Goal: Contribute content

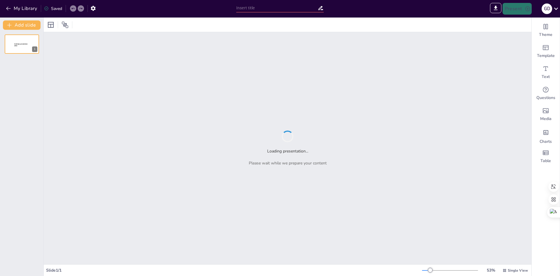
type input "Plan Integral de Bienestar: Fomentando un Entorno Laboral Saludable"
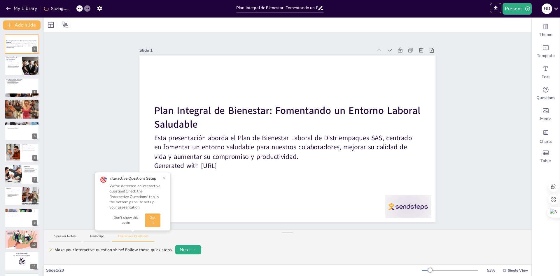
click at [165, 178] on button "×" at bounding box center [164, 178] width 3 height 5
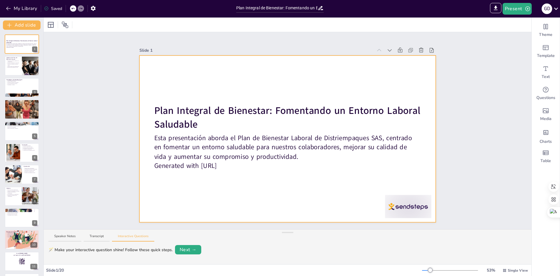
click at [328, 190] on div at bounding box center [287, 138] width 296 height 167
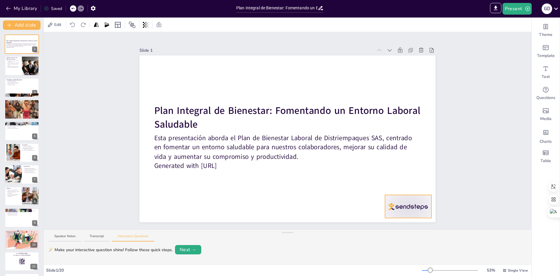
click at [404, 209] on div at bounding box center [408, 206] width 46 height 23
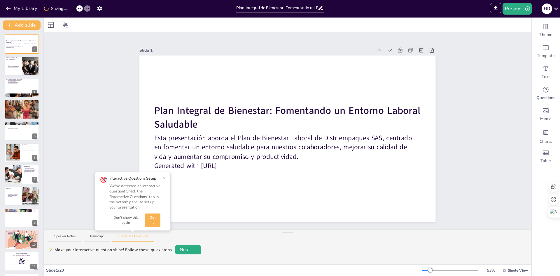
click at [116, 91] on div "Slide 1 Plan Integral de Bienestar: Fomentando un Entorno Laboral Saludable Est…" at bounding box center [288, 130] width 488 height 197
click at [15, 68] on div at bounding box center [21, 66] width 35 height 20
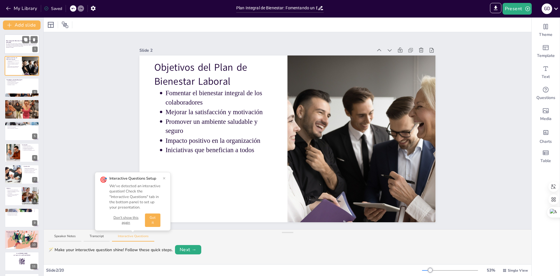
click at [11, 43] on strong "Plan Integral de Bienestar: Fomentando un Entorno Laboral Saludable" at bounding box center [21, 41] width 31 height 3
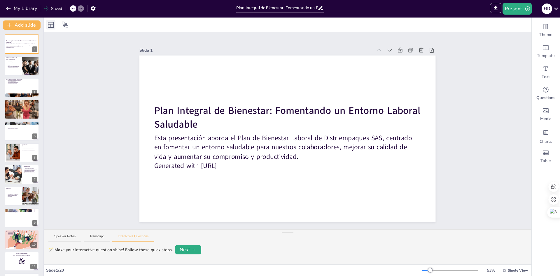
click at [52, 24] on icon at bounding box center [51, 25] width 6 height 6
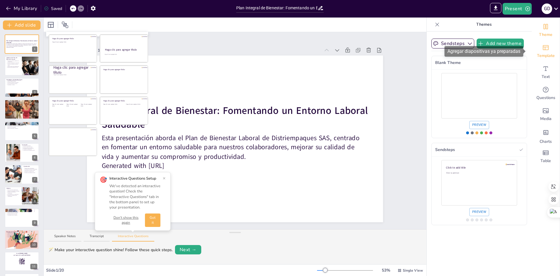
click at [549, 50] on div "Template" at bounding box center [546, 51] width 28 height 21
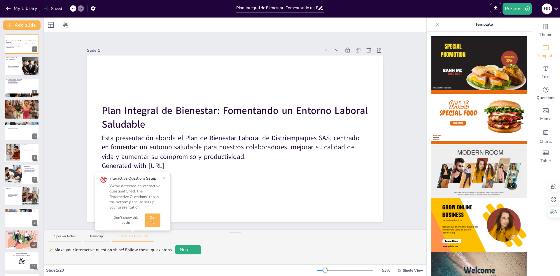
click at [467, 170] on img at bounding box center [479, 171] width 96 height 54
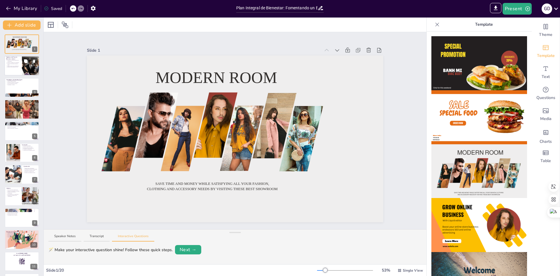
click at [21, 64] on div at bounding box center [21, 66] width 35 height 20
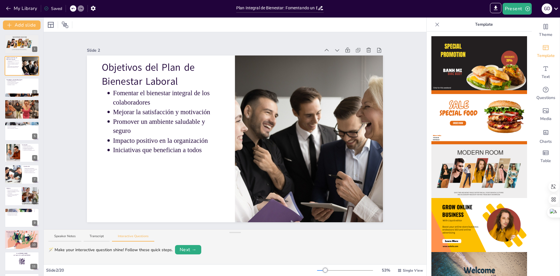
click at [71, 11] on div at bounding box center [73, 8] width 6 height 6
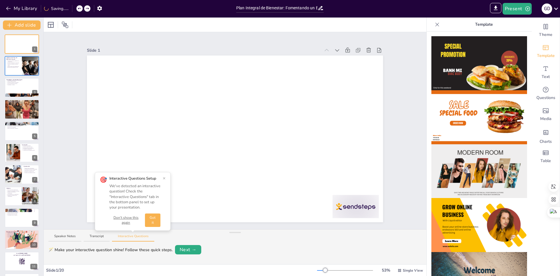
click at [164, 179] on button "×" at bounding box center [164, 178] width 3 height 5
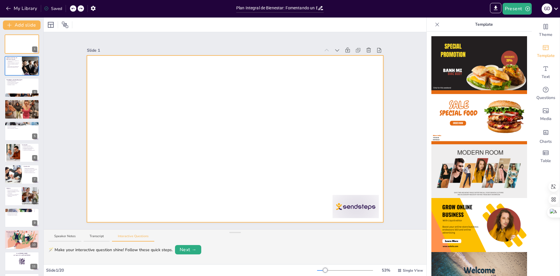
click at [267, 119] on div at bounding box center [235, 138] width 296 height 167
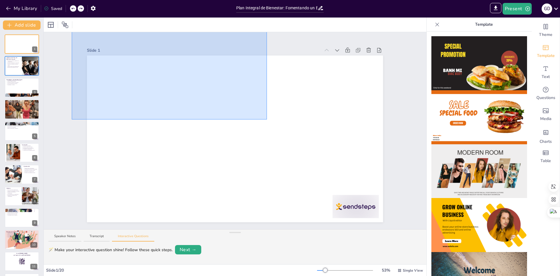
click at [71, 7] on icon at bounding box center [72, 8] width 3 height 3
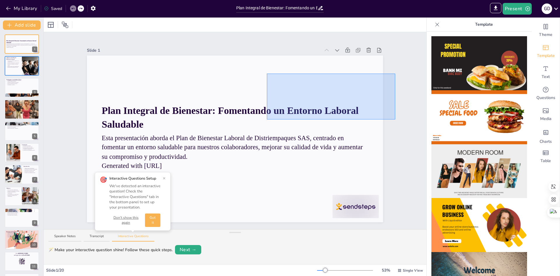
click at [396, 73] on div "Slide 1 Plan Integral de Bienestar: Fomentando un Entorno Laboral Saludable Est…" at bounding box center [235, 130] width 383 height 197
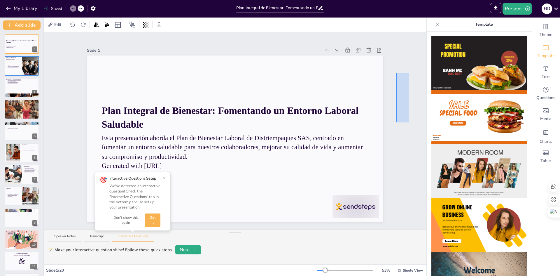
click at [409, 120] on div "Slide 1 Plan Integral de Bienestar: Fomentando un Entorno Laboral Saludable Est…" at bounding box center [235, 130] width 383 height 197
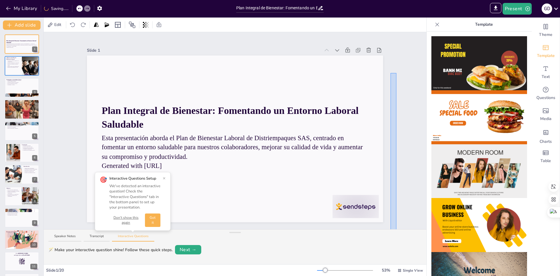
click at [388, 251] on div "🪄 Make your interactive question shine! Follow these quick steps. Next →" at bounding box center [234, 249] width 373 height 9
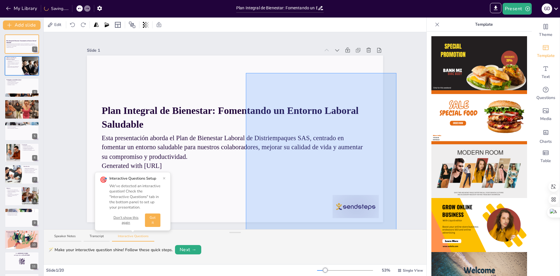
click at [247, 270] on div "Slide 1 / 20" at bounding box center [181, 270] width 271 height 6
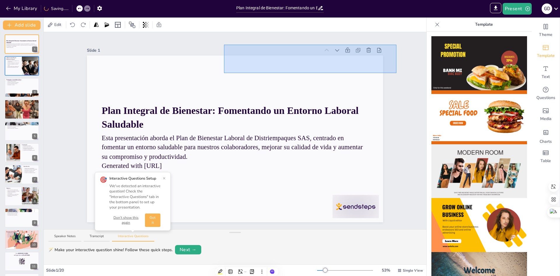
click at [224, 45] on div at bounding box center [310, 59] width 172 height 28
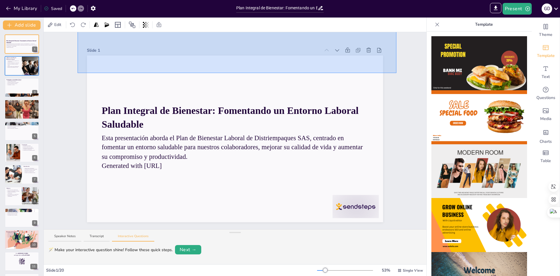
click at [78, 10] on div at bounding box center [77, 8] width 14 height 6
click at [73, 8] on icon at bounding box center [72, 8] width 3 height 1
click at [73, 7] on icon at bounding box center [72, 8] width 3 height 3
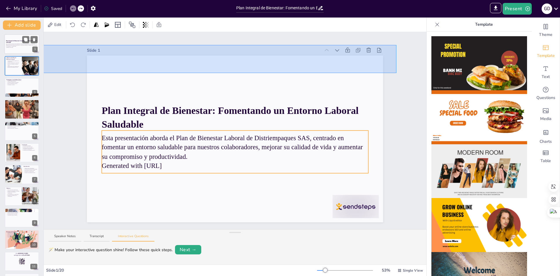
click at [18, 45] on p "Esta presentación aborda el Plan de Bienestar Laboral de Distriempaques SAS, ce…" at bounding box center [21, 44] width 31 height 3
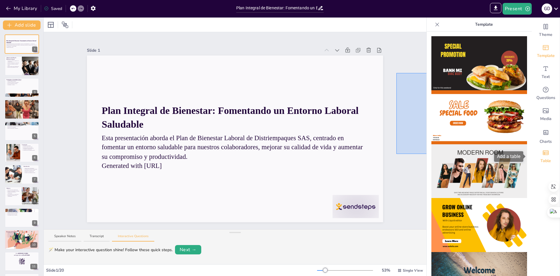
click at [542, 154] on icon "Add a table" at bounding box center [545, 152] width 7 height 7
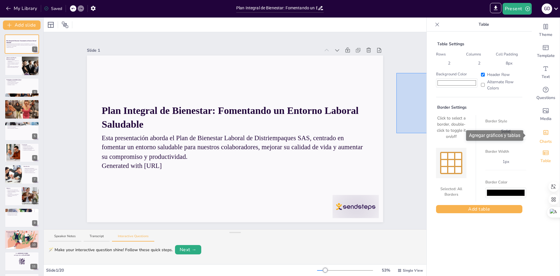
click at [543, 133] on icon "Add charts and graphs" at bounding box center [546, 132] width 6 height 6
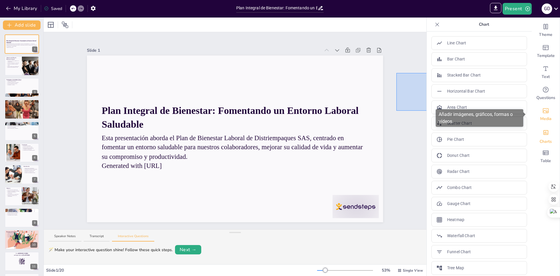
click at [543, 111] on icon "Add images, graphics, shapes or video" at bounding box center [545, 110] width 7 height 7
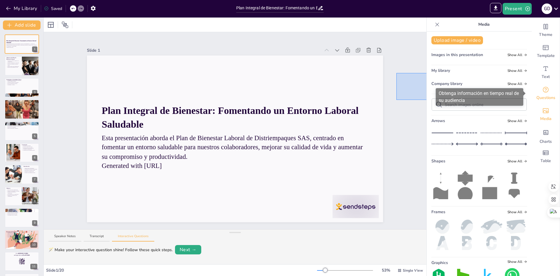
click at [542, 100] on span "Questions" at bounding box center [545, 98] width 19 height 6
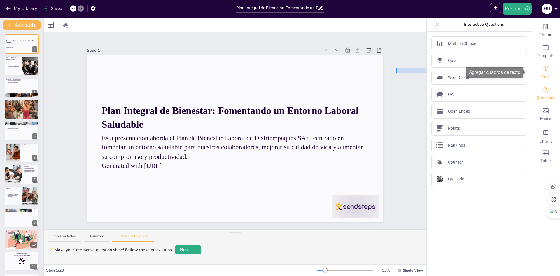
click at [542, 68] on icon "Add text boxes" at bounding box center [545, 68] width 7 height 7
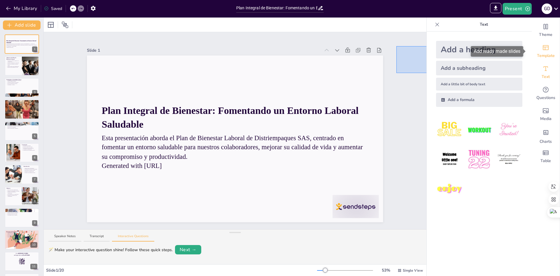
click at [542, 46] on icon "Add ready made slides" at bounding box center [545, 47] width 7 height 7
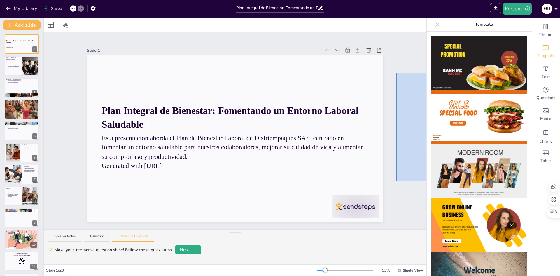
scroll to position [87, 0]
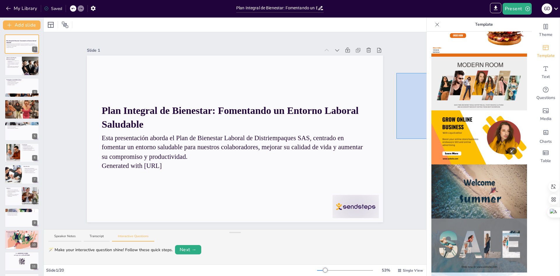
click at [474, 139] on img at bounding box center [479, 137] width 96 height 54
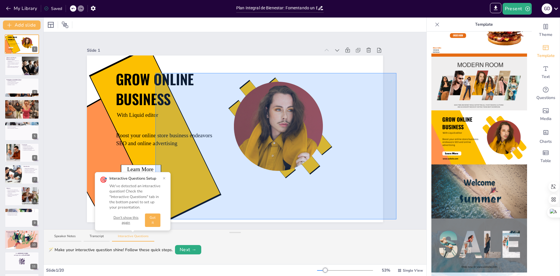
click at [155, 219] on button "Got it" at bounding box center [152, 219] width 15 height 13
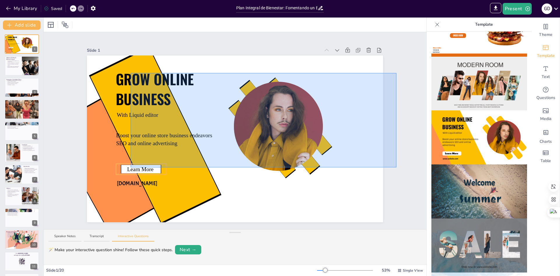
click at [131, 167] on span "Learn More" at bounding box center [140, 169] width 26 height 6
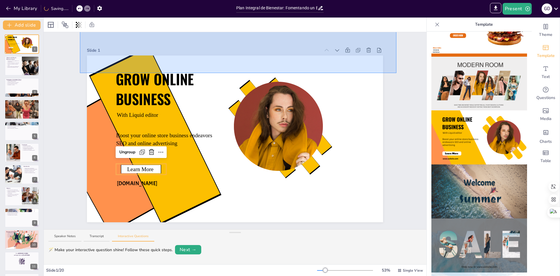
click at [80, 8] on icon at bounding box center [79, 8] width 3 height 3
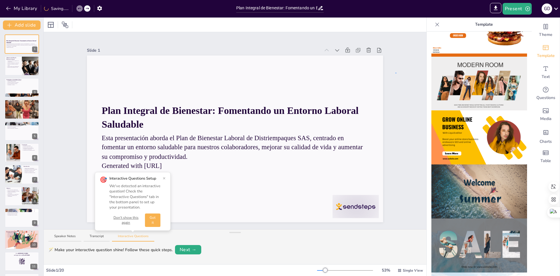
click at [395, 73] on div at bounding box center [395, 73] width 1 height 1
click at [396, 74] on div "Slide 1 Plan Integral de Bienestar: Fomentando un Entorno Laboral Saludable Est…" at bounding box center [235, 130] width 383 height 197
click at [402, 83] on div "Slide 1 Plan Integral de Bienestar: Fomentando un Entorno Laboral Saludable Est…" at bounding box center [235, 130] width 383 height 197
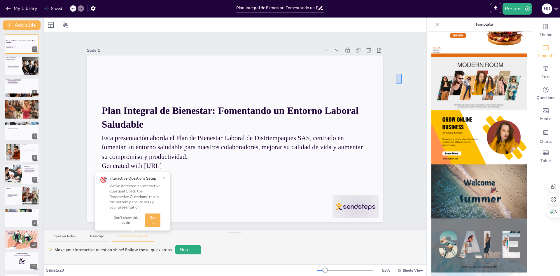
click at [402, 83] on div "Slide 1 Plan Integral de Bienestar: Fomentando un Entorno Laboral Saludable Est…" at bounding box center [235, 130] width 383 height 197
click at [400, 99] on div "Slide 1 Plan Integral de Bienestar: Fomentando un Entorno Laboral Saludable Est…" at bounding box center [235, 130] width 383 height 197
click at [356, 66] on div at bounding box center [378, 82] width 45 height 32
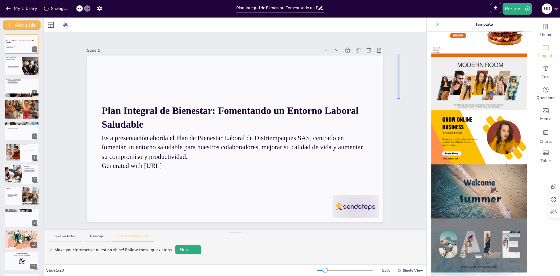
click at [397, 54] on div at bounding box center [398, 76] width 3 height 45
click at [395, 45] on div at bounding box center [397, 71] width 5 height 53
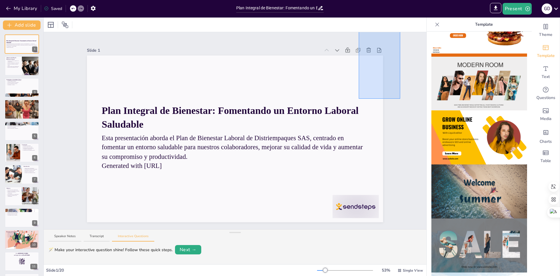
click at [359, 9] on div "IMPORT EXPORT Import Theme Export Theme Master Present G D" at bounding box center [443, 9] width 233 height 12
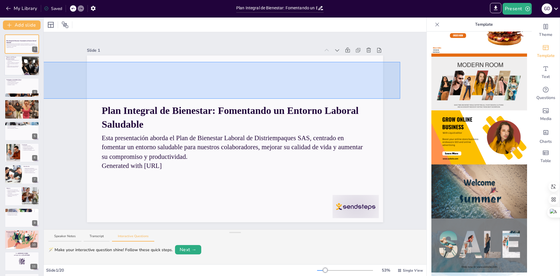
click at [15, 62] on p "Mejorar la satisfacción y motivación" at bounding box center [13, 62] width 13 height 1
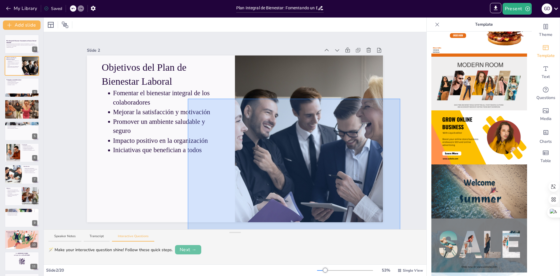
click at [188, 248] on button "Next →" at bounding box center [188, 249] width 26 height 9
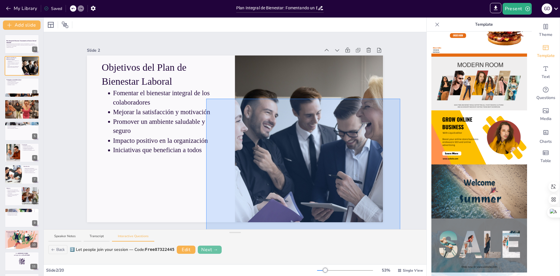
click at [207, 247] on button "Next →" at bounding box center [210, 249] width 24 height 8
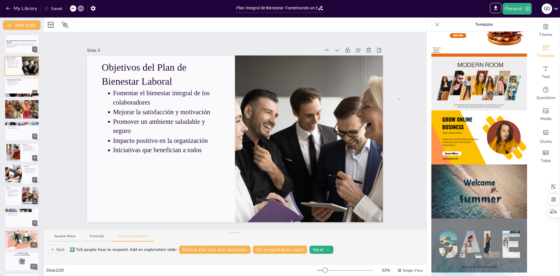
click at [399, 99] on div "Slide 1 Plan Integral de Bienestar: Fomentando un Entorno Laboral Saludable Est…" at bounding box center [235, 130] width 383 height 197
click at [434, 23] on icon at bounding box center [437, 25] width 6 height 6
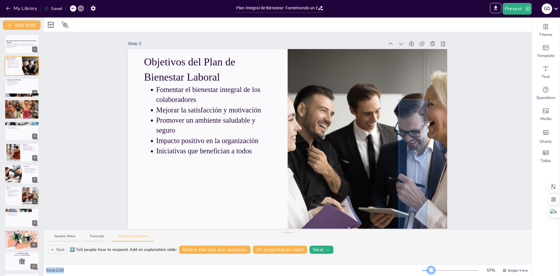
drag, startPoint x: 427, startPoint y: 270, endPoint x: 427, endPoint y: 259, distance: 11.4
click at [427, 259] on div "Slide 1 Plan Integral de Bienestar: Fomentando un Entorno Laboral Saludable Est…" at bounding box center [288, 146] width 488 height 258
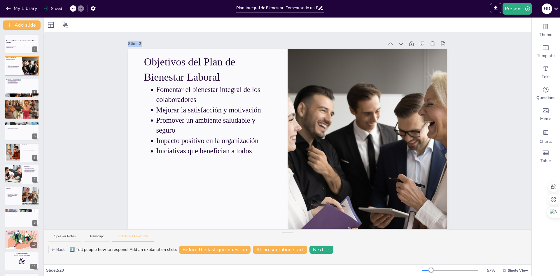
click at [465, 128] on div "Slide 1 Plan Integral de Bienestar: Fomentando un Entorno Laboral Saludable Est…" at bounding box center [288, 130] width 488 height 197
click at [476, 194] on div "Slide 1 Plan Integral de Bienestar: Fomentando un Entorno Laboral Saludable Est…" at bounding box center [288, 130] width 488 height 197
click at [520, 223] on div "Slide 1 Plan Integral de Bienestar: Fomentando un Entorno Laboral Saludable Est…" at bounding box center [288, 130] width 488 height 197
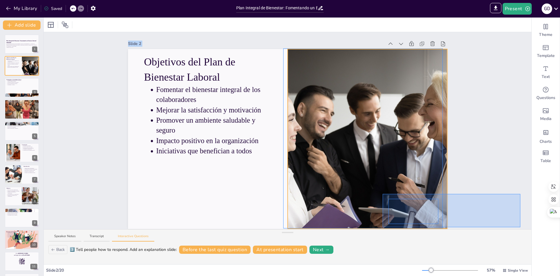
scroll to position [0, 0]
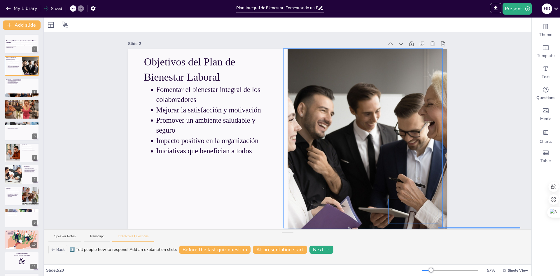
click at [438, 261] on div "Back 3️⃣ Tell people how to respond. Add an explanation slide: Before the last …" at bounding box center [288, 253] width 488 height 21
drag, startPoint x: 90, startPoint y: 235, endPoint x: 96, endPoint y: 237, distance: 6.3
click at [90, 236] on button "Transcript" at bounding box center [97, 238] width 26 height 8
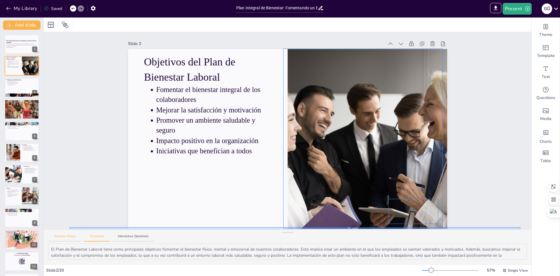
click at [70, 239] on button "Speaker Notes" at bounding box center [64, 238] width 33 height 8
click at [91, 252] on textarea at bounding box center [287, 251] width 478 height 16
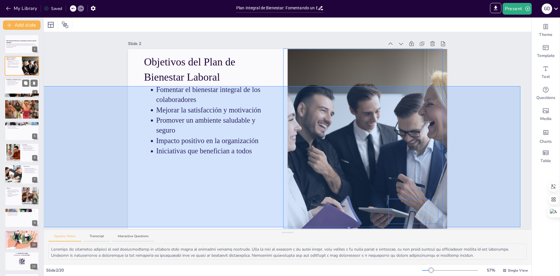
click at [18, 86] on div at bounding box center [21, 88] width 35 height 20
type textarea "Lo Ipsumdol si Ametconse Adipis e Seddoeiusm te incididu utla etdolor ma aliqu …"
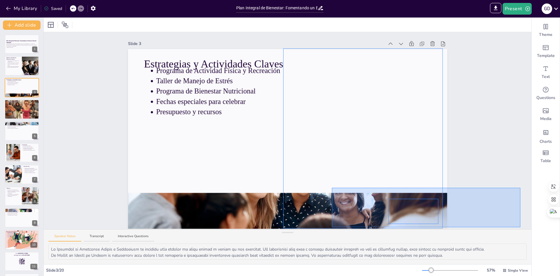
drag, startPoint x: 330, startPoint y: 203, endPoint x: 332, endPoint y: 188, distance: 15.2
click at [332, 188] on div at bounding box center [426, 207] width 188 height 39
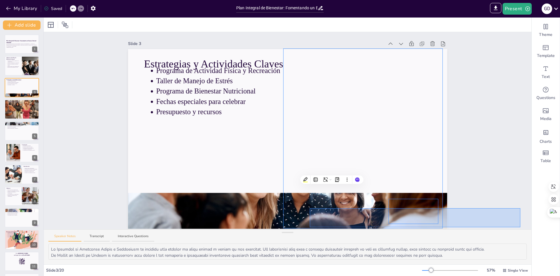
click at [310, 208] on div at bounding box center [415, 217] width 211 height 19
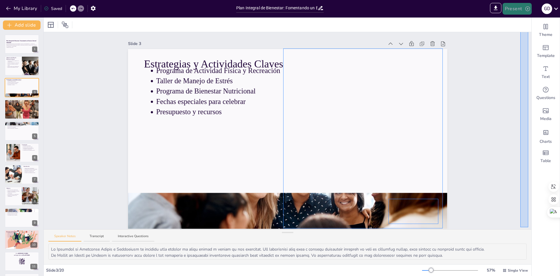
click at [528, 8] on icon "button" at bounding box center [528, 9] width 6 height 6
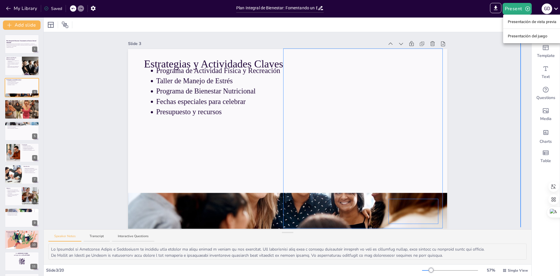
click at [521, 20] on font "Presentación de vista previa" at bounding box center [532, 22] width 49 height 4
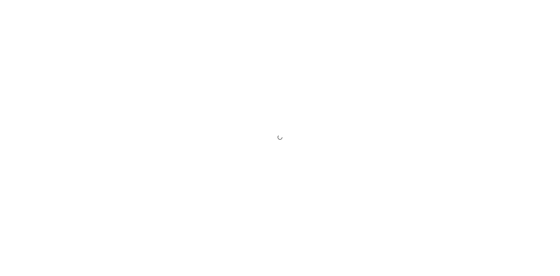
click at [536, 37] on div at bounding box center [280, 138] width 560 height 276
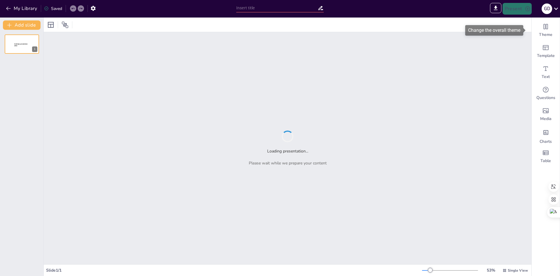
type input "Sendsteps presentation"
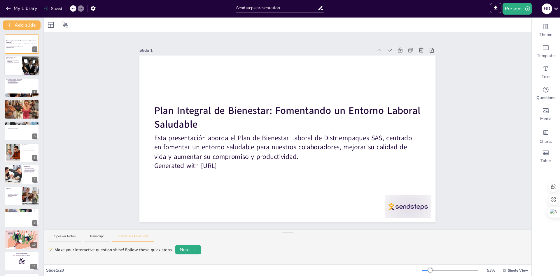
click at [17, 65] on p "Promover un ambiente saludable y seguro" at bounding box center [13, 64] width 13 height 2
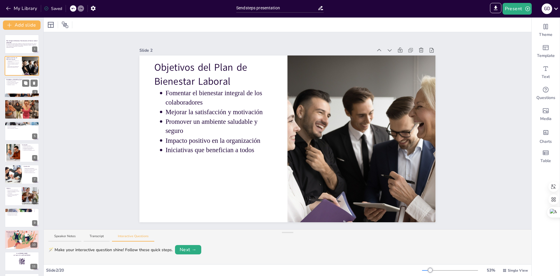
click at [14, 86] on div at bounding box center [21, 88] width 35 height 20
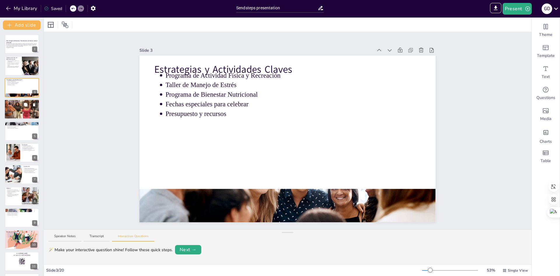
click at [18, 109] on div at bounding box center [21, 108] width 35 height 23
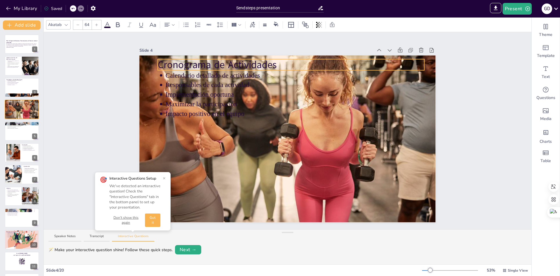
click at [181, 62] on p "Cronograma de Actividades" at bounding box center [291, 65] width 267 height 14
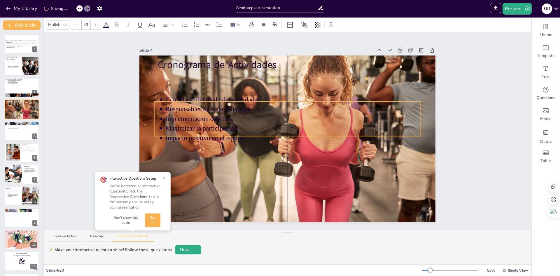
drag, startPoint x: 171, startPoint y: 75, endPoint x: 169, endPoint y: 99, distance: 24.3
click at [169, 99] on p "Calendario detallado de actividades" at bounding box center [293, 99] width 255 height 9
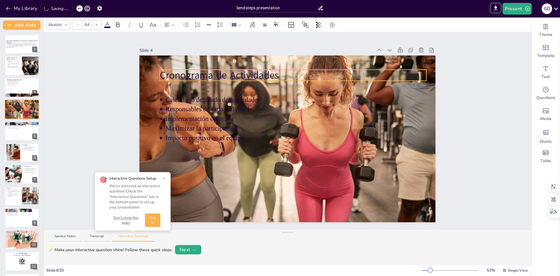
drag, startPoint x: 185, startPoint y: 62, endPoint x: 187, endPoint y: 73, distance: 10.7
click at [187, 73] on p "Cronograma de Actividades" at bounding box center [293, 75] width 267 height 14
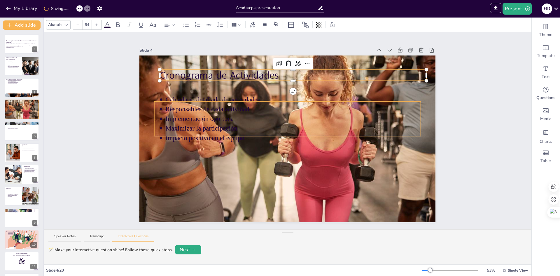
click at [183, 106] on p "Responsables de cada actividad" at bounding box center [293, 108] width 255 height 9
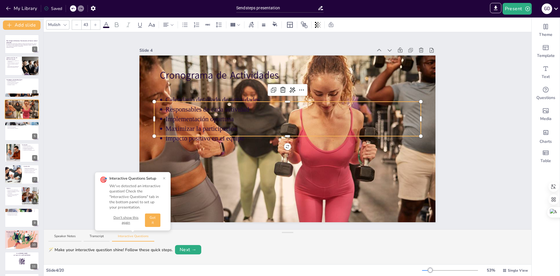
click at [183, 109] on p "Responsables de cada actividad" at bounding box center [293, 109] width 255 height 9
click at [238, 137] on p "Impacto positivo en el equipo" at bounding box center [293, 137] width 255 height 9
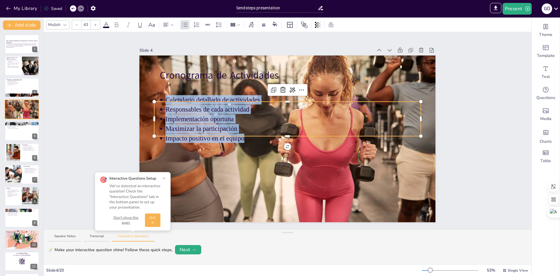
drag, startPoint x: 228, startPoint y: 130, endPoint x: 152, endPoint y: 93, distance: 84.8
click at [154, 95] on ul "Calendario detallado de actividades Responsables de cada actividad Implementaci…" at bounding box center [287, 119] width 267 height 48
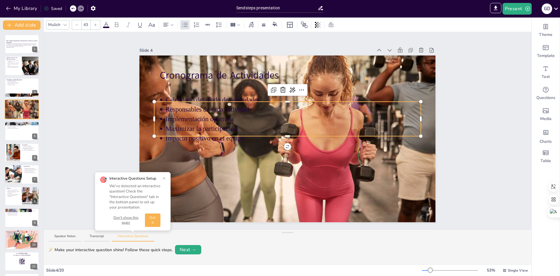
click at [110, 26] on icon at bounding box center [106, 24] width 7 height 7
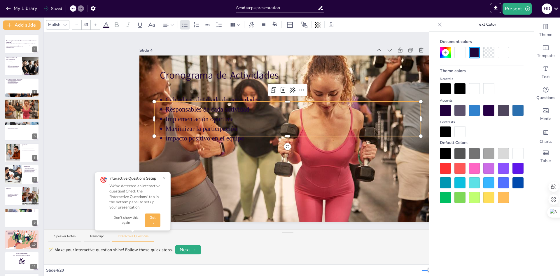
click at [109, 22] on icon at bounding box center [106, 24] width 7 height 7
click at [107, 24] on icon at bounding box center [106, 24] width 7 height 7
click at [106, 24] on icon at bounding box center [106, 24] width 7 height 7
click at [104, 26] on icon at bounding box center [106, 24] width 7 height 7
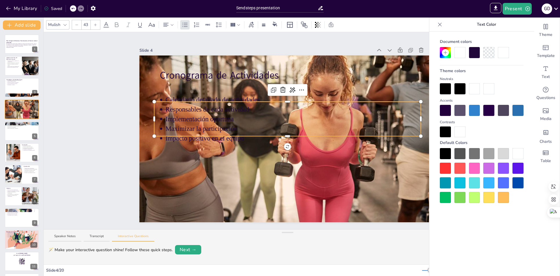
click at [205, 111] on p "Responsables de cada actividad" at bounding box center [293, 109] width 255 height 9
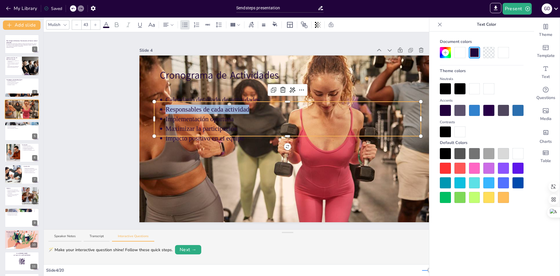
click at [205, 111] on p "Responsables de cada actividad" at bounding box center [293, 109] width 255 height 9
click at [105, 27] on span at bounding box center [106, 27] width 6 height 1
click at [200, 118] on p "Implementación oportuna" at bounding box center [293, 118] width 255 height 9
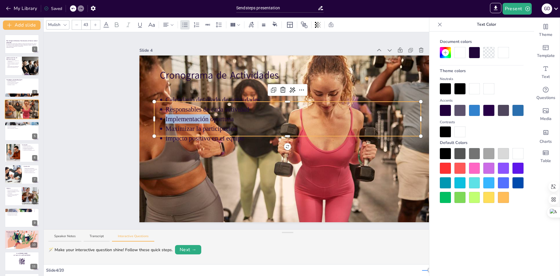
click at [200, 118] on p "Implementación oportuna" at bounding box center [293, 118] width 255 height 9
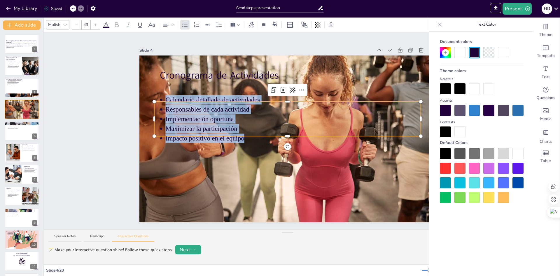
drag, startPoint x: 210, startPoint y: 124, endPoint x: 160, endPoint y: 95, distance: 57.1
click at [160, 95] on ul "Calendario detallado de actividades Responsables de cada actividad Implementaci…" at bounding box center [287, 119] width 267 height 48
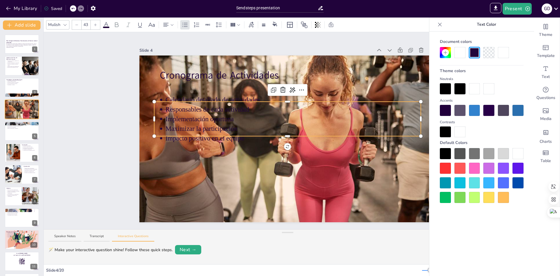
click at [472, 89] on div at bounding box center [474, 88] width 11 height 11
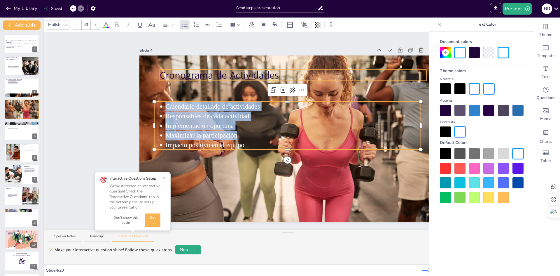
click at [240, 73] on p "Cronograma de Actividades" at bounding box center [293, 75] width 267 height 14
type input "64"
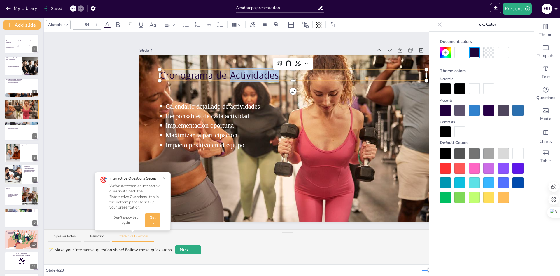
click at [240, 73] on p "Cronograma de Actividades" at bounding box center [293, 75] width 267 height 14
click at [473, 89] on div at bounding box center [474, 88] width 11 height 11
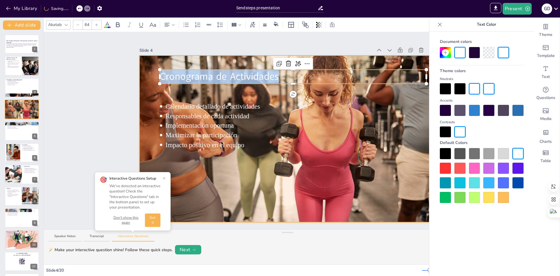
click at [248, 180] on div at bounding box center [287, 138] width 296 height 197
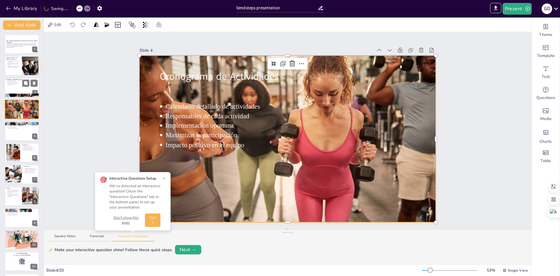
click at [15, 82] on p "Programa de Bienestar Nutricional" at bounding box center [22, 82] width 30 height 1
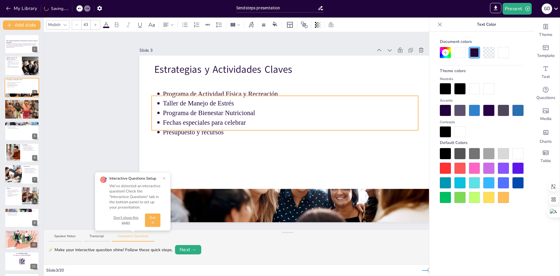
drag, startPoint x: 187, startPoint y: 103, endPoint x: 187, endPoint y: 110, distance: 7.0
click at [187, 110] on p "Programa de Bienestar Nutricional" at bounding box center [290, 112] width 255 height 9
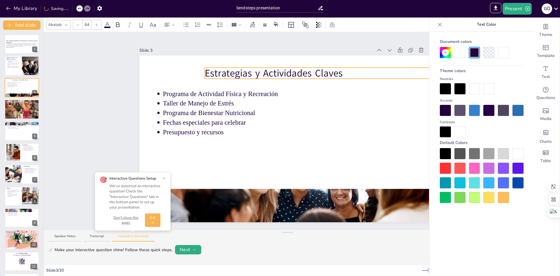
drag, startPoint x: 247, startPoint y: 63, endPoint x: 297, endPoint y: 66, distance: 50.6
click at [297, 66] on p "Estrategias y Actividades Claves" at bounding box center [338, 73] width 267 height 14
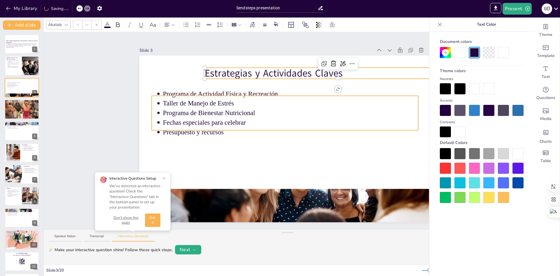
type input "43"
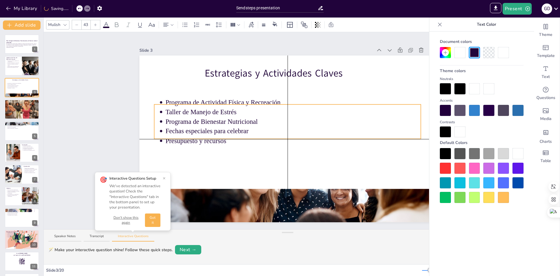
drag, startPoint x: 206, startPoint y: 113, endPoint x: 211, endPoint y: 115, distance: 5.0
click at [211, 115] on ul "Programa de Actividad Física y Recreación Taller de Manejo de Estrés Programa d…" at bounding box center [287, 121] width 267 height 48
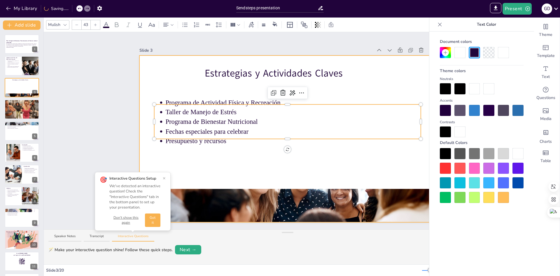
click at [230, 172] on div at bounding box center [287, 138] width 296 height 167
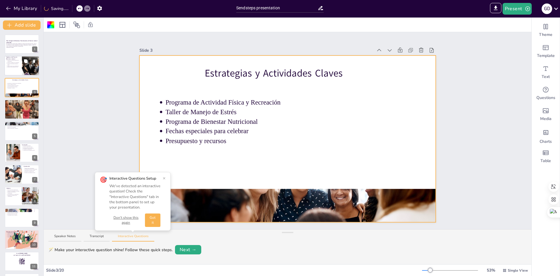
click at [17, 61] on p "Fomentar el bienestar integral de los colaboradores" at bounding box center [13, 61] width 13 height 2
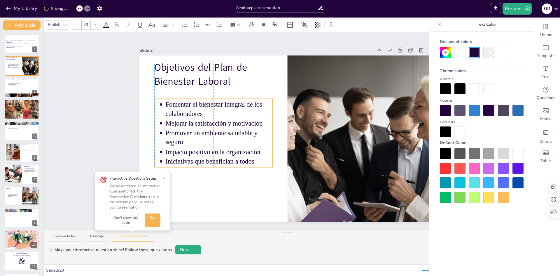
drag, startPoint x: 198, startPoint y: 106, endPoint x: 198, endPoint y: 110, distance: 3.2
click at [198, 110] on p "Fomentar el bienestar integral de los colaboradores" at bounding box center [219, 109] width 107 height 19
click at [19, 127] on p "Reducción del ausentismo" at bounding box center [22, 126] width 30 height 1
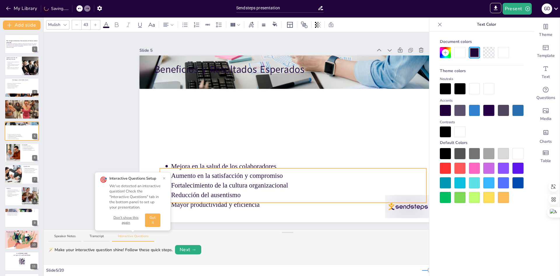
drag, startPoint x: 204, startPoint y: 96, endPoint x: 210, endPoint y: 187, distance: 90.9
click at [210, 187] on p "Fortalecimiento de la cultura organizacional" at bounding box center [298, 185] width 255 height 9
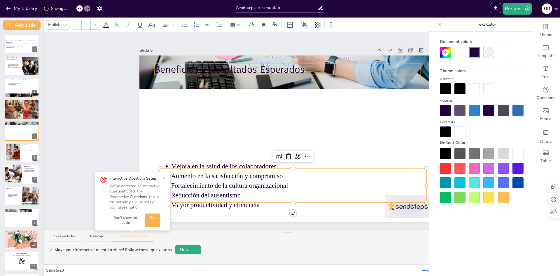
type input "64"
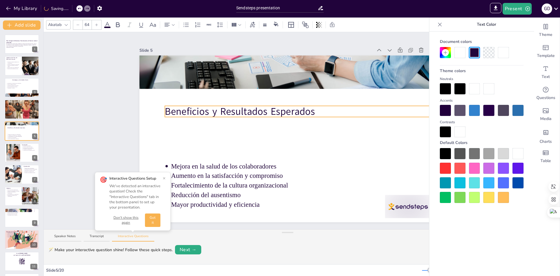
drag, startPoint x: 223, startPoint y: 68, endPoint x: 232, endPoint y: 110, distance: 43.0
click at [232, 110] on p "Beneficios y Resultados Esperados" at bounding box center [298, 111] width 267 height 14
click at [17, 155] on div at bounding box center [13, 153] width 27 height 18
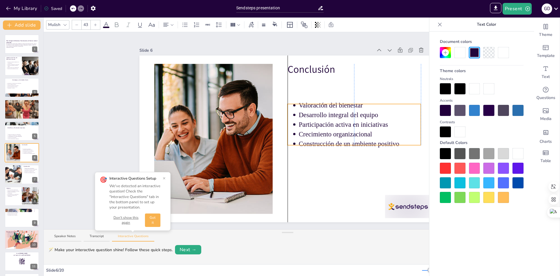
drag, startPoint x: 312, startPoint y: 87, endPoint x: 310, endPoint y: 114, distance: 26.6
click at [310, 114] on p "Desarrollo integral del equipo" at bounding box center [360, 114] width 122 height 9
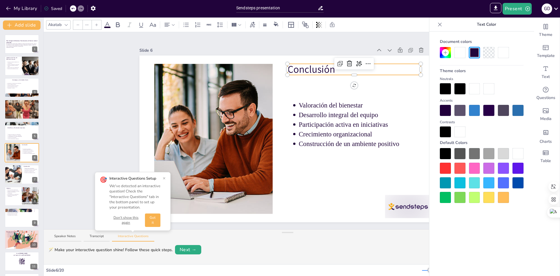
type input "64"
click at [306, 66] on p "Conclusión" at bounding box center [354, 69] width 133 height 14
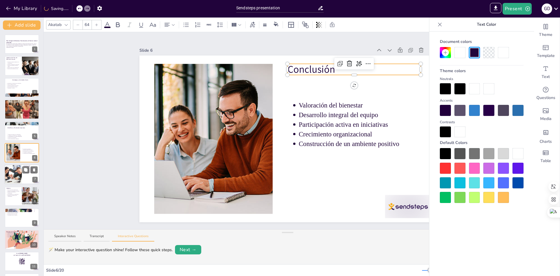
click at [22, 178] on div at bounding box center [21, 174] width 35 height 20
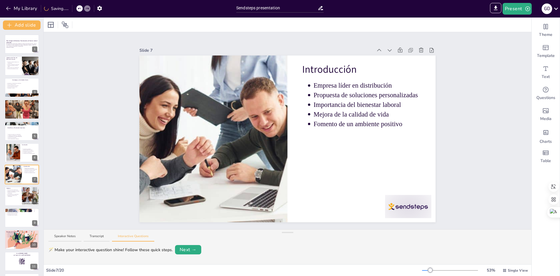
scroll to position [22, 0]
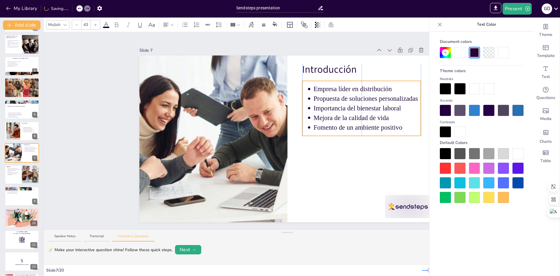
click at [320, 100] on p "Propuesta de soluciones personalizadas" at bounding box center [367, 98] width 107 height 9
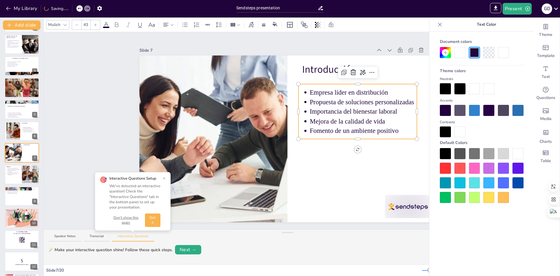
click at [14, 197] on div at bounding box center [22, 195] width 34 height 19
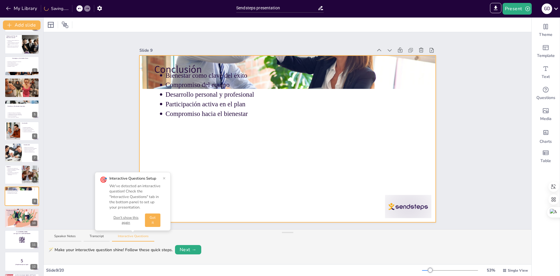
scroll to position [65, 0]
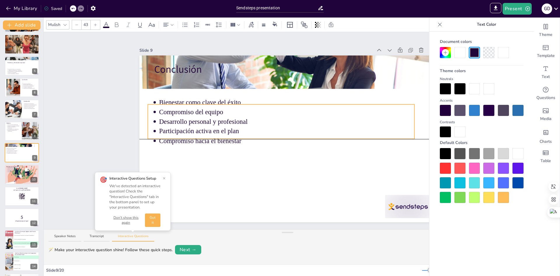
drag, startPoint x: 202, startPoint y: 117, endPoint x: 204, endPoint y: 122, distance: 5.6
click at [204, 122] on p "Desarrollo personal y profesional" at bounding box center [286, 121] width 255 height 9
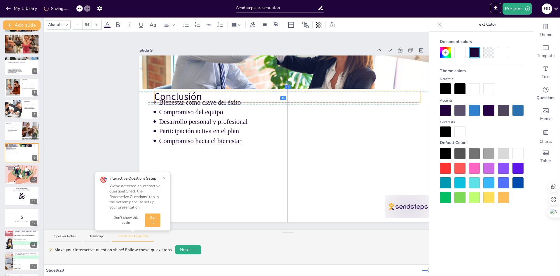
drag, startPoint x: 192, startPoint y: 70, endPoint x: 190, endPoint y: 97, distance: 27.8
click at [190, 55] on div "Conclusión Bienestar como clave del éxito Compromiso del equipo Desarrollo pers…" at bounding box center [287, 55] width 296 height 0
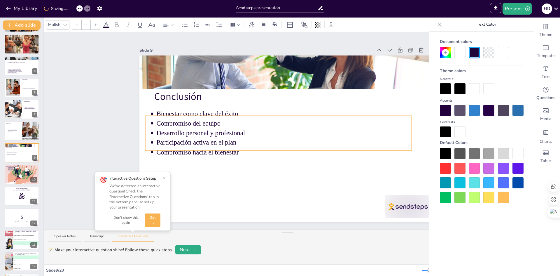
type input "43"
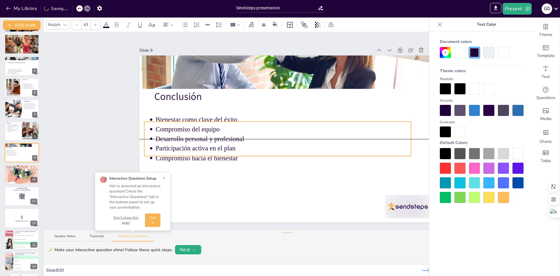
drag, startPoint x: 195, startPoint y: 146, endPoint x: 195, endPoint y: 150, distance: 3.8
click at [195, 150] on p "Participación activa en el plan" at bounding box center [283, 147] width 255 height 9
click at [19, 169] on li "Entorno laboral positivo" at bounding box center [22, 169] width 30 height 1
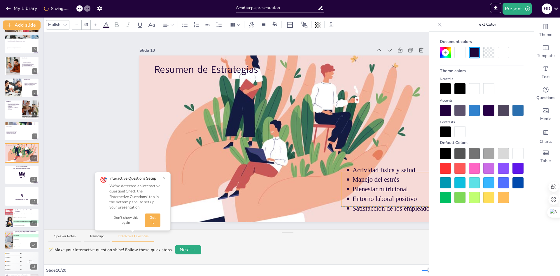
drag, startPoint x: 181, startPoint y: 118, endPoint x: 272, endPoint y: 87, distance: 95.9
click at [372, 184] on p "Bienestar nutricional" at bounding box center [480, 188] width 255 height 9
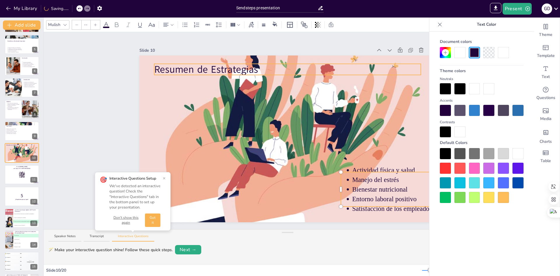
type input "64"
drag, startPoint x: 215, startPoint y: 68, endPoint x: 205, endPoint y: 70, distance: 9.4
click at [205, 70] on p "Resumen de Estrategias" at bounding box center [278, 71] width 267 height 14
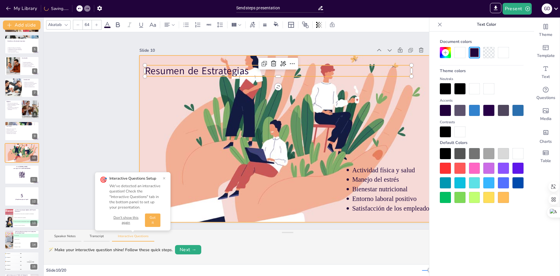
click at [330, 118] on div at bounding box center [287, 139] width 296 height 196
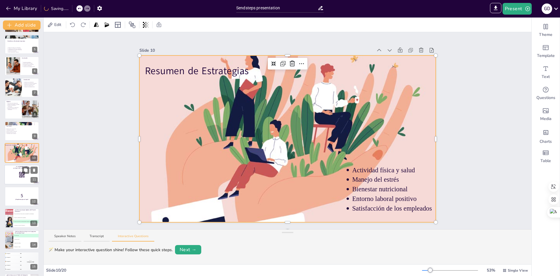
click at [20, 176] on rect at bounding box center [22, 174] width 6 height 6
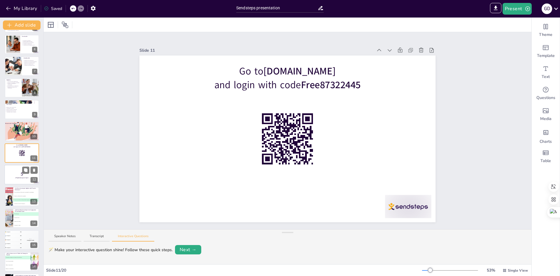
click at [19, 174] on p "5" at bounding box center [21, 174] width 31 height 6
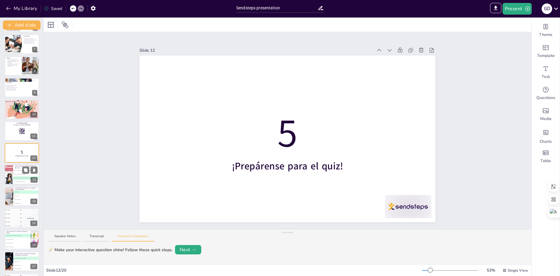
click at [16, 173] on li "B Mejorar la satisfacción de los empleados" at bounding box center [26, 174] width 26 height 4
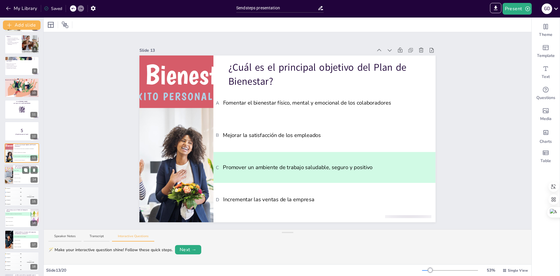
click at [19, 176] on li "C Sesiones de coaching" at bounding box center [26, 178] width 26 height 4
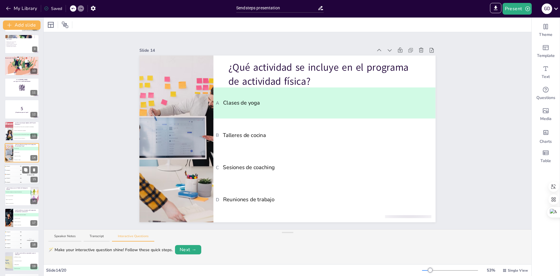
click at [7, 168] on div "🥇 Participant 1 500" at bounding box center [12, 166] width 17 height 4
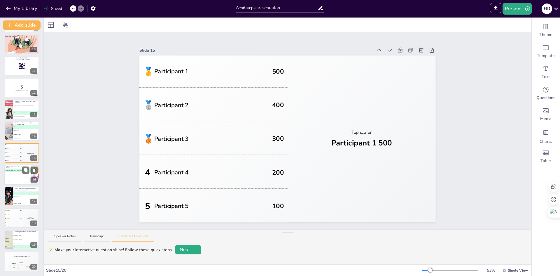
click at [15, 180] on li "D Promover la actividad física" at bounding box center [17, 182] width 26 height 4
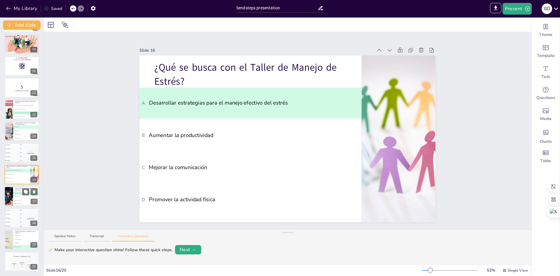
click at [22, 199] on li "C Reducir el ausentismo" at bounding box center [26, 199] width 26 height 3
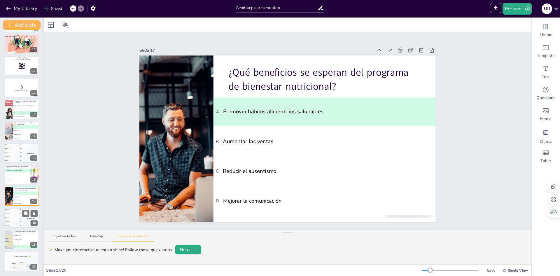
click at [20, 218] on div "🥉 Participant 3 300" at bounding box center [12, 218] width 17 height 4
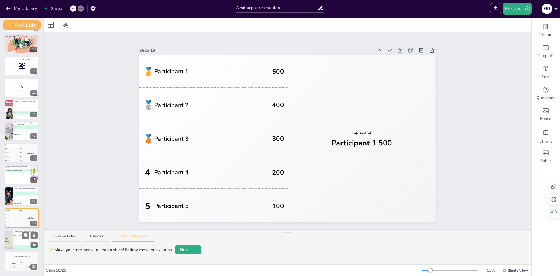
click at [19, 233] on li "A Día del Niño, Día de la Mujer" at bounding box center [26, 235] width 26 height 4
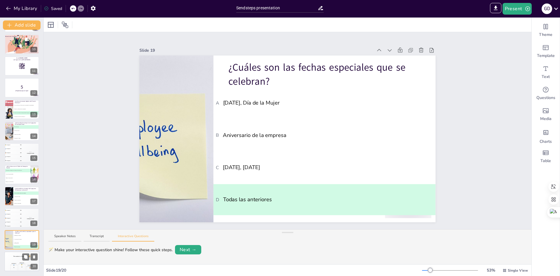
click at [17, 257] on div "The winner is Participant 1 🏆" at bounding box center [21, 256] width 35 height 10
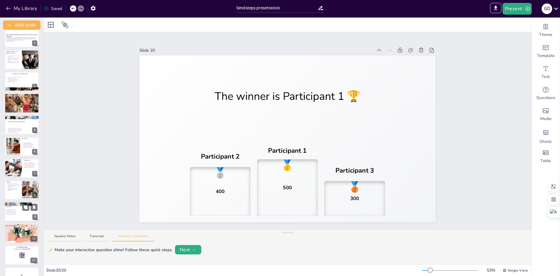
scroll to position [0, 0]
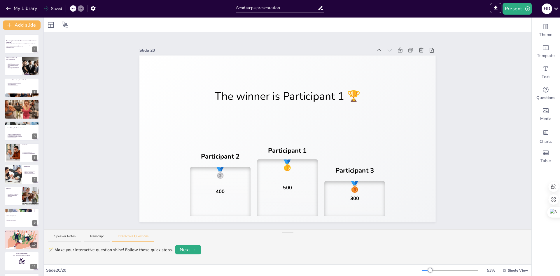
click at [98, 71] on div "Slide 1 Plan Integral de Bienestar: Fomentando un Entorno Laboral Saludable Est…" at bounding box center [288, 130] width 488 height 197
click at [63, 64] on div "Slide 1 Plan Integral de Bienestar: Fomentando un Entorno Laboral Saludable Est…" at bounding box center [288, 130] width 488 height 197
click at [468, 90] on div "Slide 1 Plan Integral de Bienestar: Fomentando un Entorno Laboral Saludable Est…" at bounding box center [288, 130] width 488 height 197
